Goal: Find specific page/section: Find specific page/section

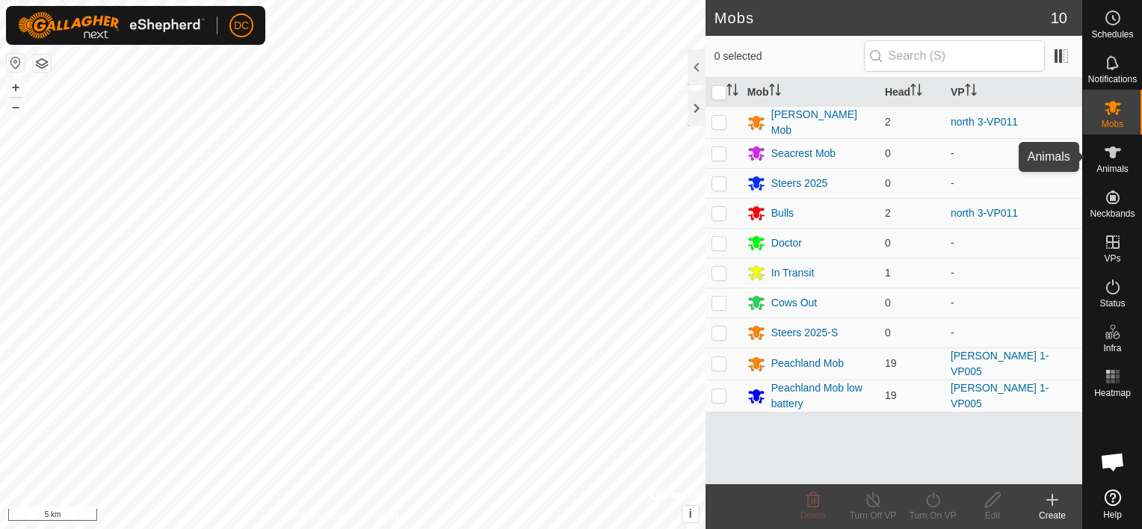
click at [1112, 167] on span "Animals" at bounding box center [1113, 168] width 32 height 9
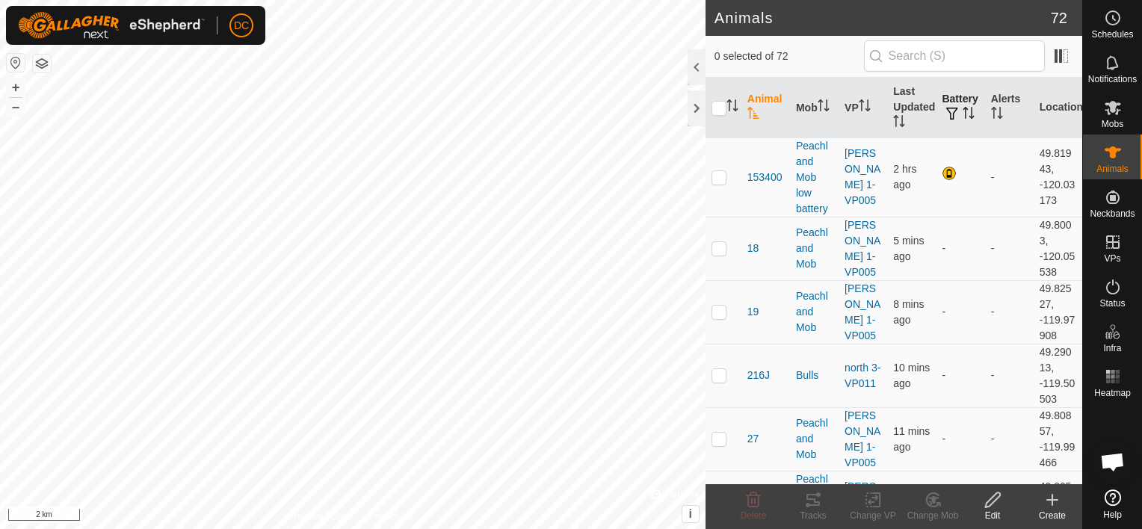
click at [972, 108] on icon "Activate to sort" at bounding box center [972, 113] width 1 height 12
